Goal: Information Seeking & Learning: Learn about a topic

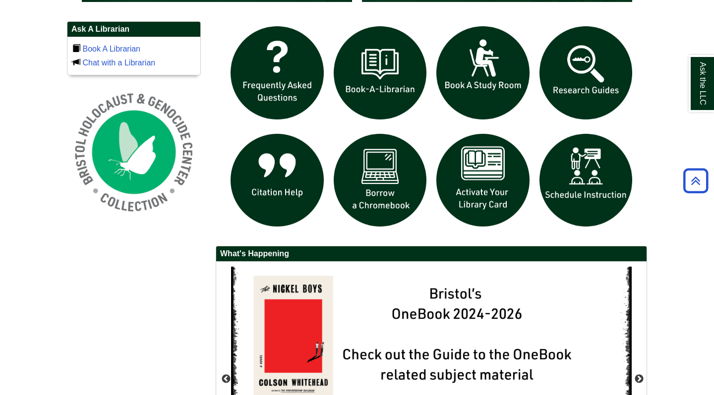
scroll to position [684, 0]
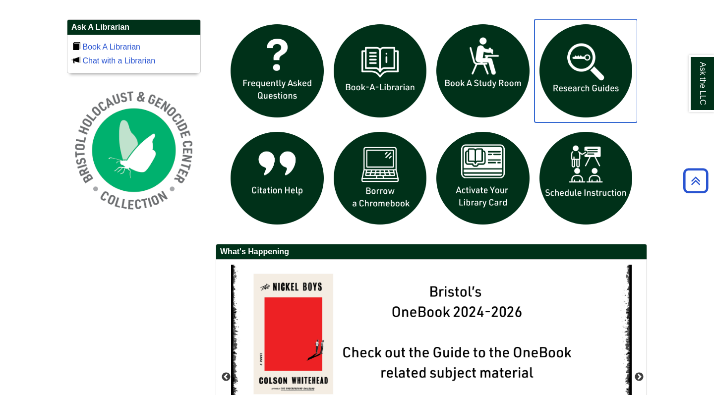
click at [595, 69] on img "slideshow" at bounding box center [586, 70] width 103 height 103
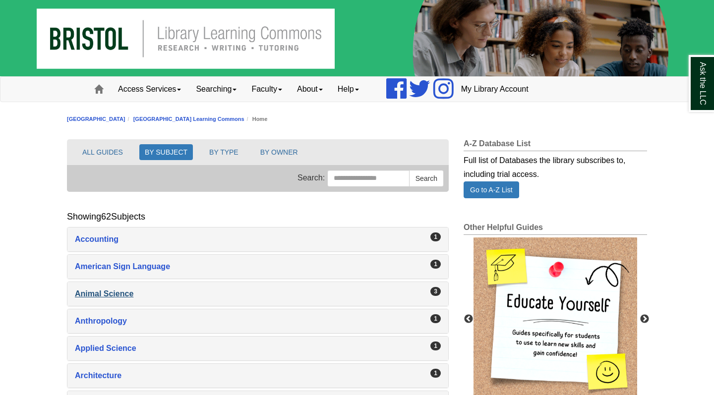
click at [110, 294] on div "Animal Science , 3 guides" at bounding box center [258, 294] width 366 height 14
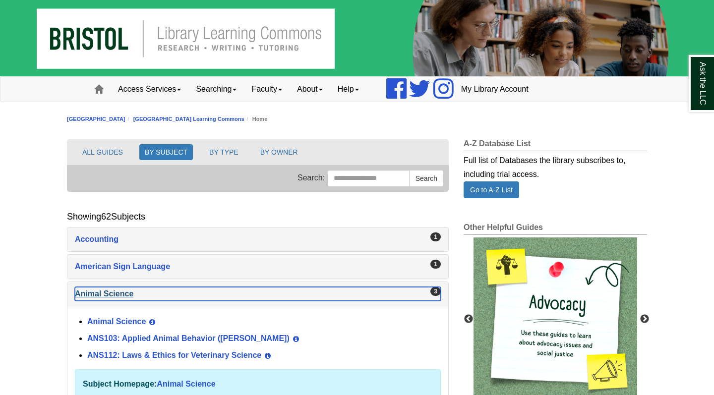
click at [212, 288] on div "Animal Science , 3 guides" at bounding box center [258, 294] width 366 height 14
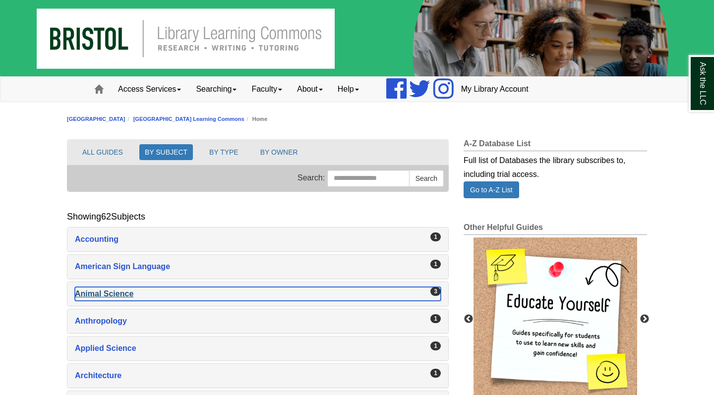
click at [122, 295] on div "Animal Science , 3 guides" at bounding box center [258, 294] width 366 height 14
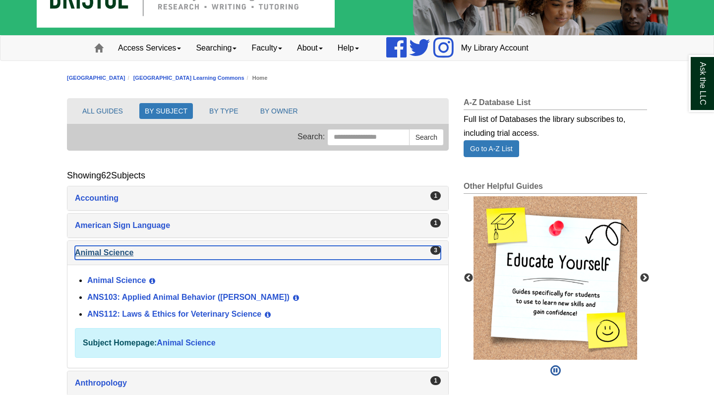
scroll to position [51, 0]
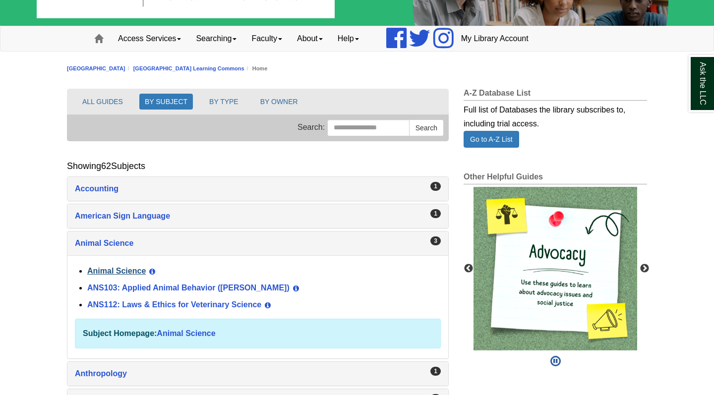
click at [133, 272] on link "Animal Science" at bounding box center [116, 271] width 59 height 8
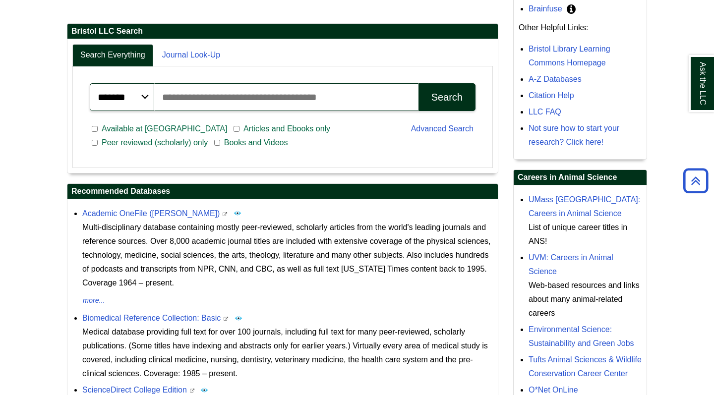
scroll to position [229, 0]
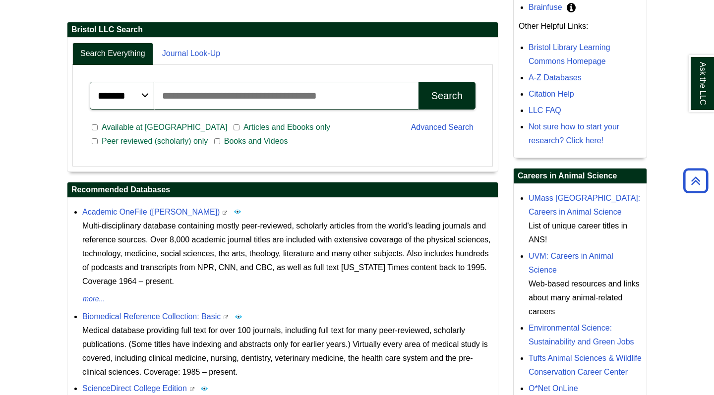
click at [182, 225] on p "Multi-disciplinary database containing mostly peer-reviewed, scholarly articles…" at bounding box center [287, 253] width 411 height 69
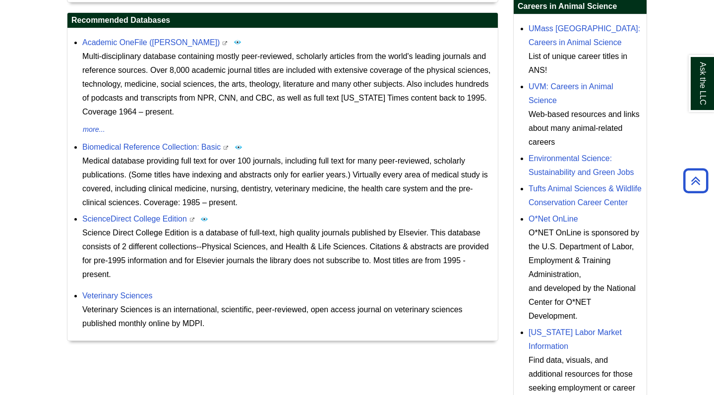
scroll to position [401, 0]
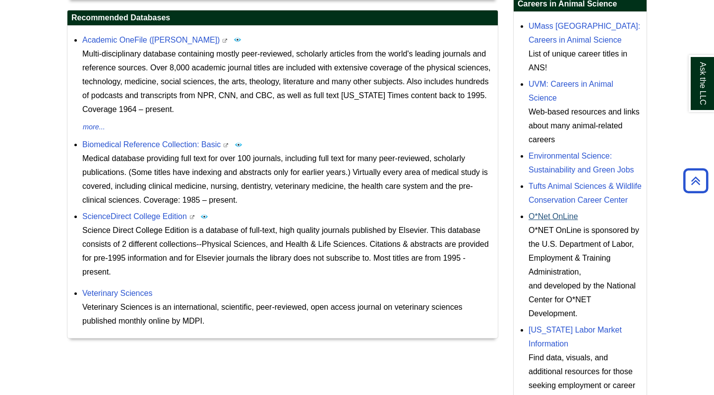
click at [556, 221] on link "O*Net OnLine" at bounding box center [554, 216] width 50 height 8
click at [569, 50] on div "List of unique career titles in ANS!" at bounding box center [585, 61] width 113 height 28
click at [566, 40] on link "UMass Amherst: Careers in Animal Science" at bounding box center [585, 33] width 112 height 22
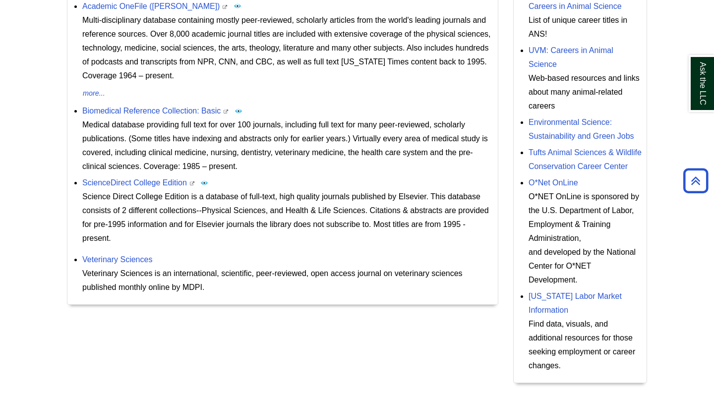
scroll to position [435, 0]
click at [570, 167] on link "Tufts Animal Sciences & Wildlife Conservation Career Center" at bounding box center [585, 159] width 113 height 22
click at [567, 187] on link "O*Net OnLine" at bounding box center [554, 183] width 50 height 8
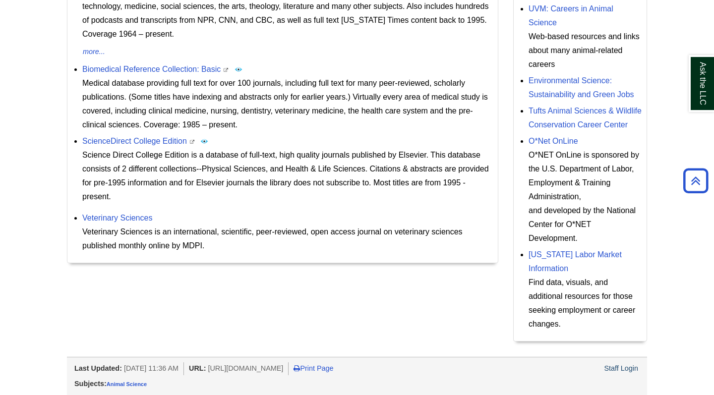
scroll to position [489, 0]
click at [536, 267] on link "Massachusetts Labor Market Information" at bounding box center [575, 261] width 93 height 22
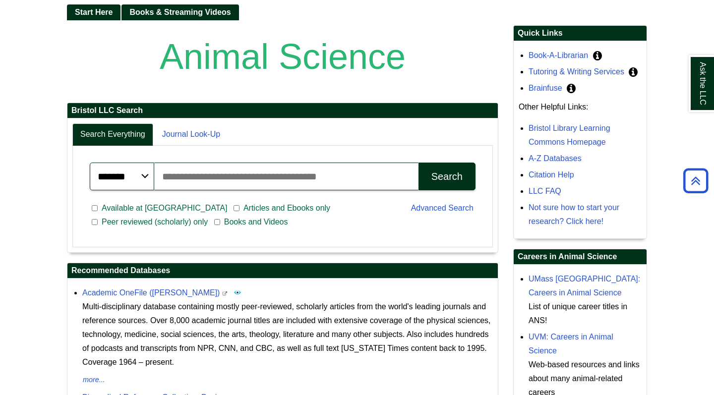
scroll to position [145, 0]
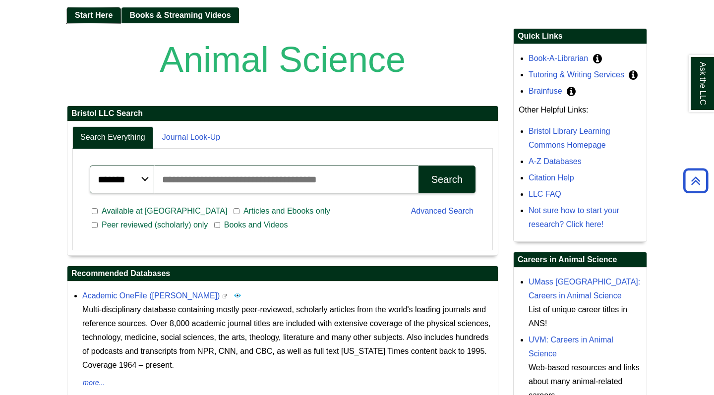
click at [114, 15] on link "Start Here" at bounding box center [94, 15] width 54 height 16
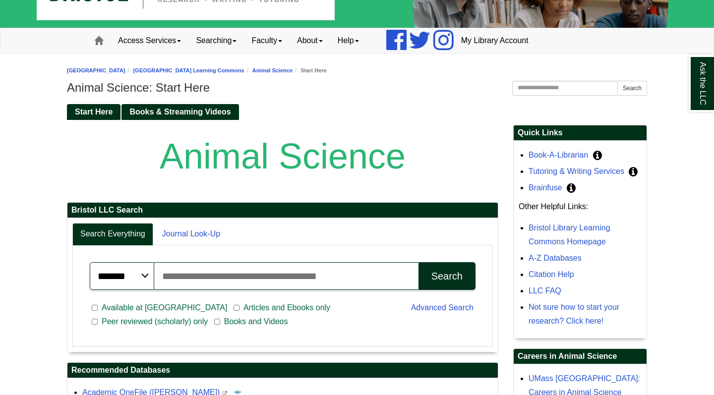
scroll to position [48, 0]
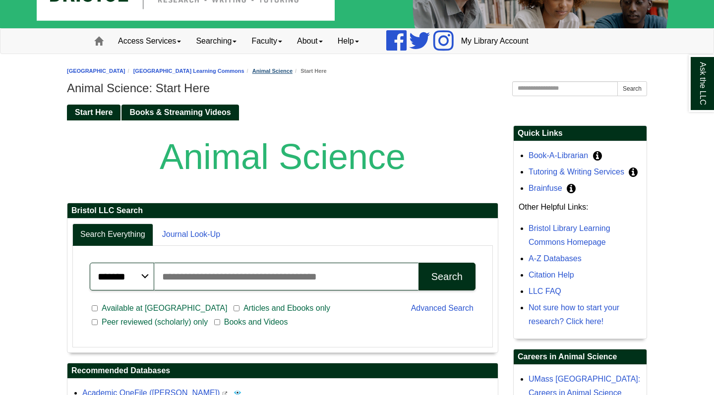
click at [293, 71] on link "Animal Science" at bounding box center [272, 71] width 40 height 6
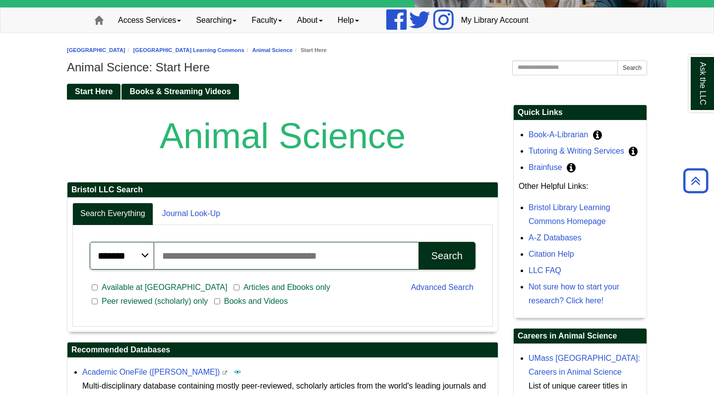
scroll to position [65, 0]
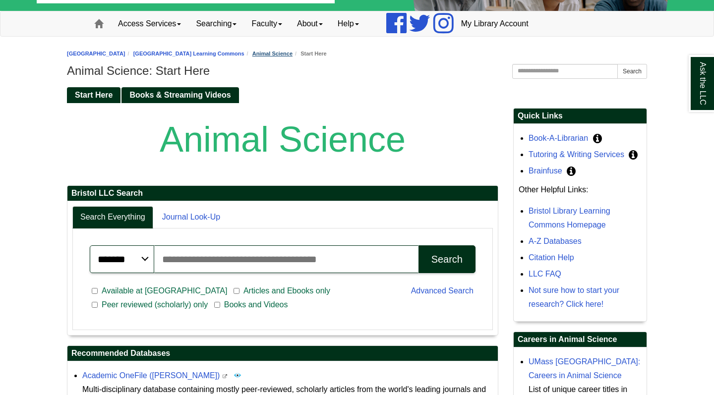
click at [293, 57] on link "Animal Science" at bounding box center [272, 54] width 40 height 6
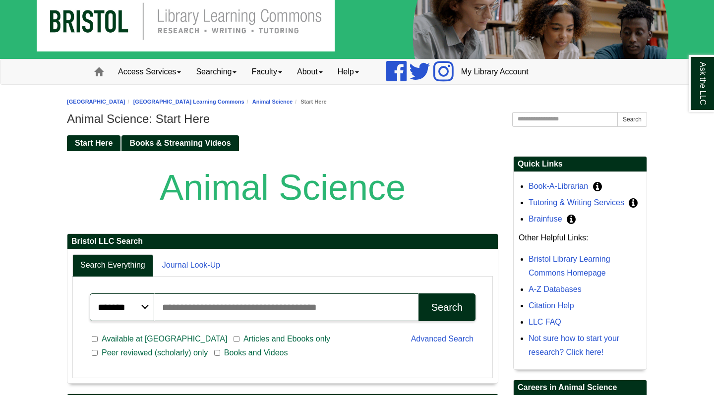
scroll to position [20, 0]
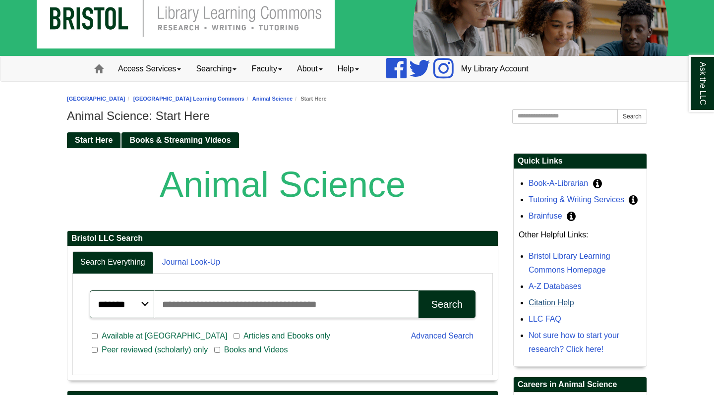
click at [546, 304] on link "Citation Help" at bounding box center [552, 303] width 46 height 8
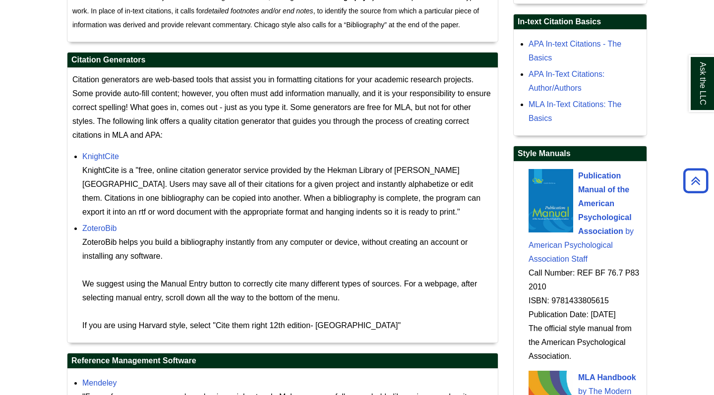
scroll to position [851, 0]
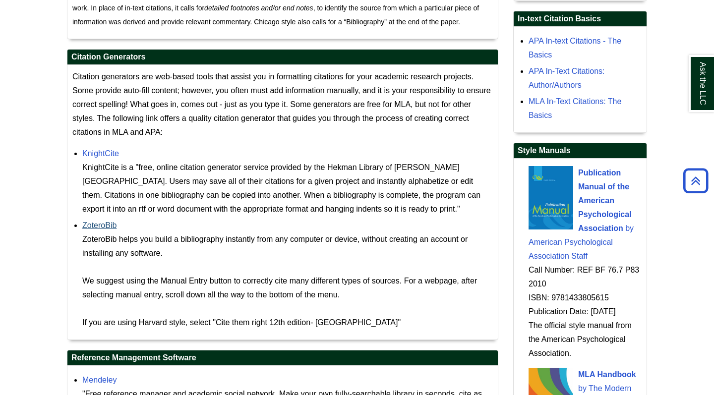
click at [109, 221] on link "ZoteroBib" at bounding box center [99, 225] width 34 height 8
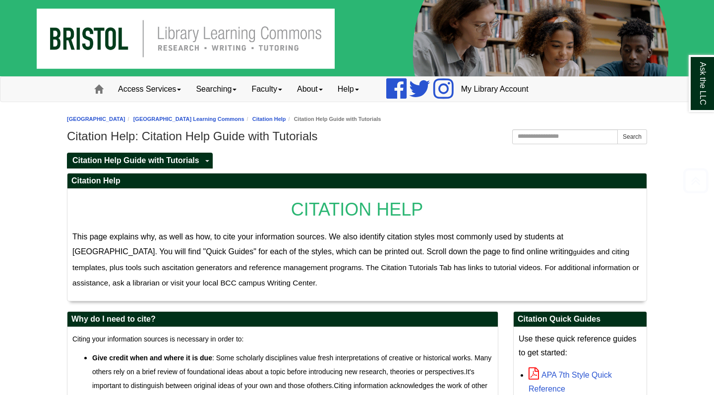
scroll to position [0, 0]
